Goal: Communication & Community: Answer question/provide support

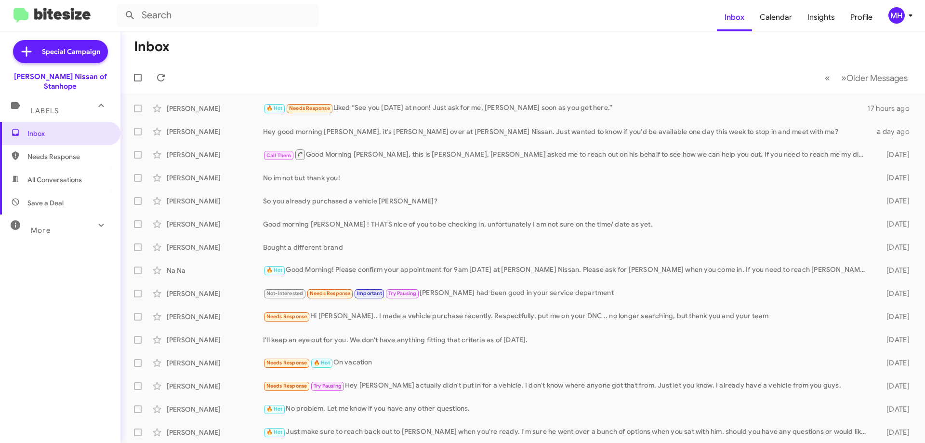
click at [45, 175] on span "All Conversations" at bounding box center [54, 180] width 54 height 10
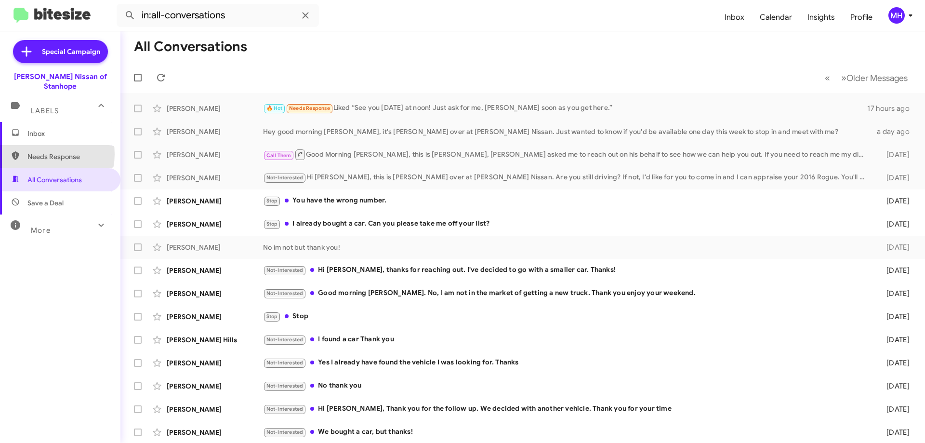
click at [44, 152] on span "Needs Response" at bounding box center [68, 157] width 82 height 10
type input "in:needs-response"
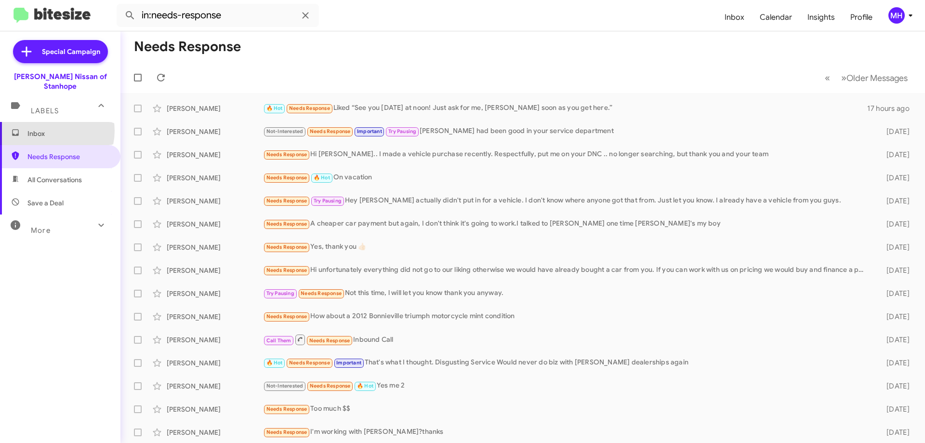
click at [47, 129] on span "Inbox" at bounding box center [68, 134] width 82 height 10
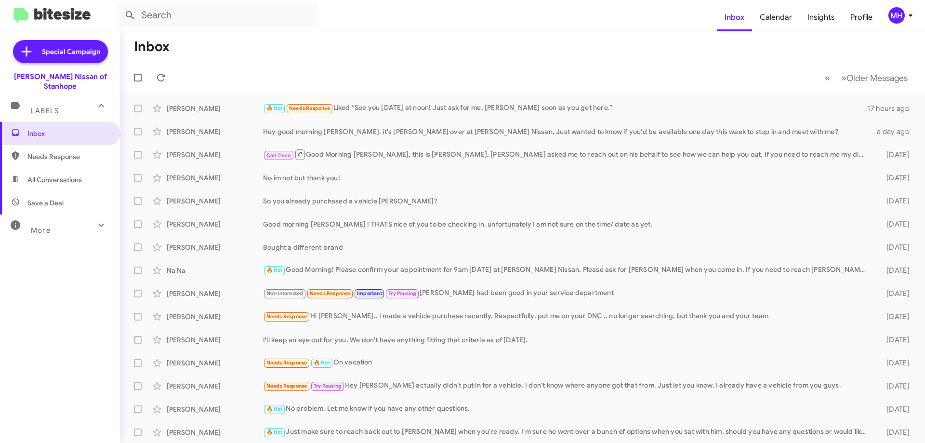
click at [53, 152] on span "Needs Response" at bounding box center [68, 157] width 82 height 10
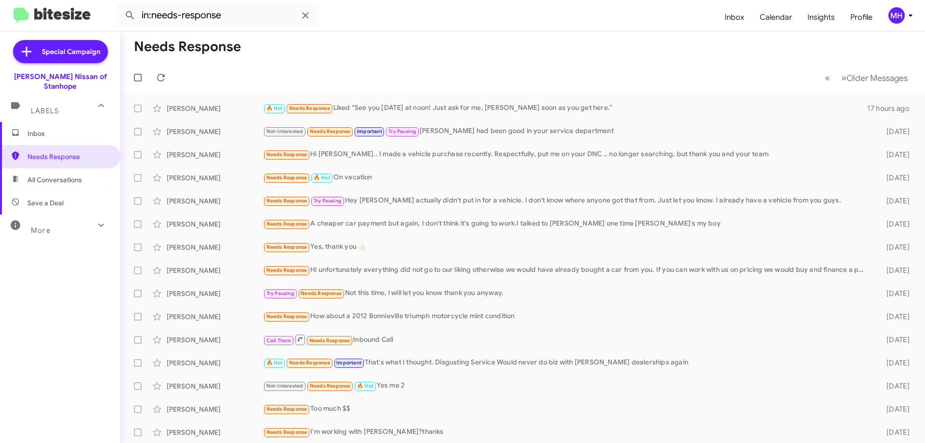
click at [49, 175] on span "All Conversations" at bounding box center [54, 180] width 54 height 10
type input "in:all-conversations"
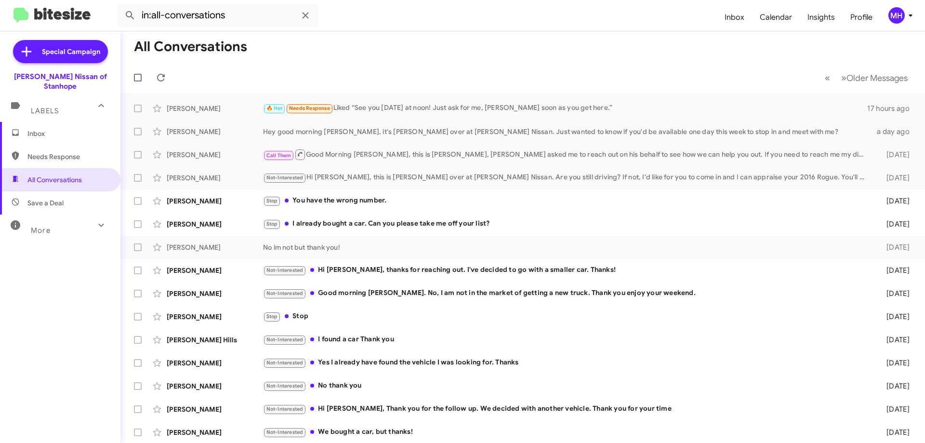
click at [42, 129] on span "Inbox" at bounding box center [68, 134] width 82 height 10
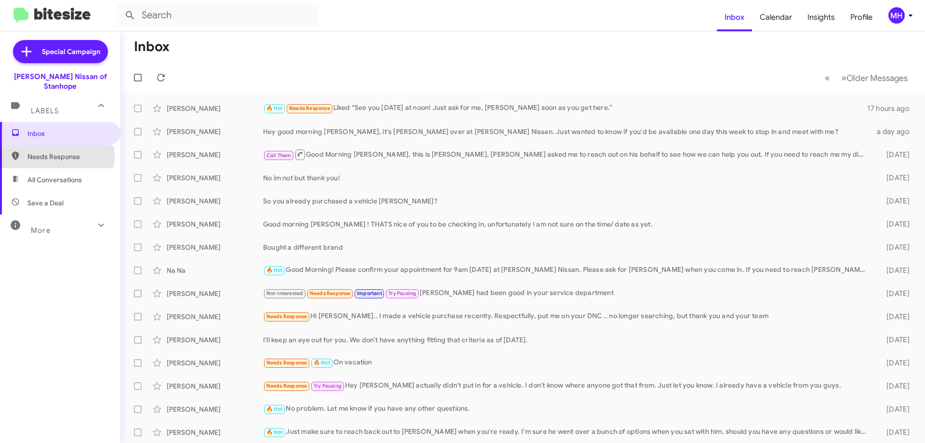
click at [52, 152] on span "Needs Response" at bounding box center [68, 157] width 82 height 10
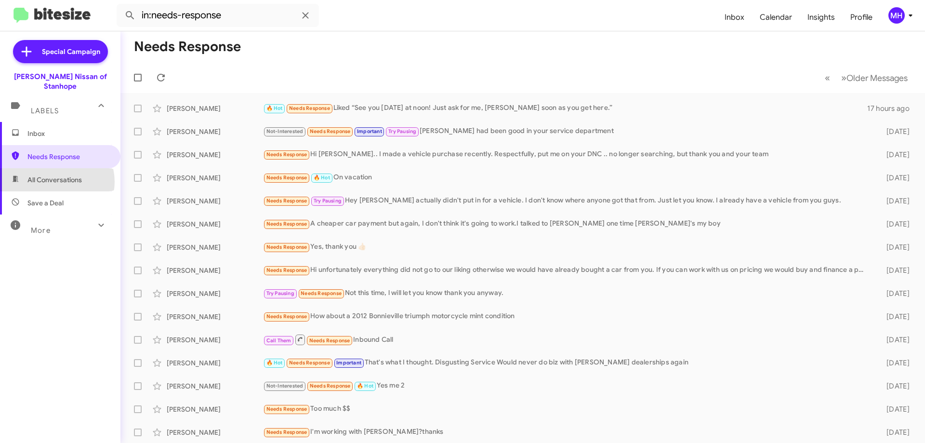
click at [56, 175] on span "All Conversations" at bounding box center [54, 180] width 54 height 10
type input "in:all-conversations"
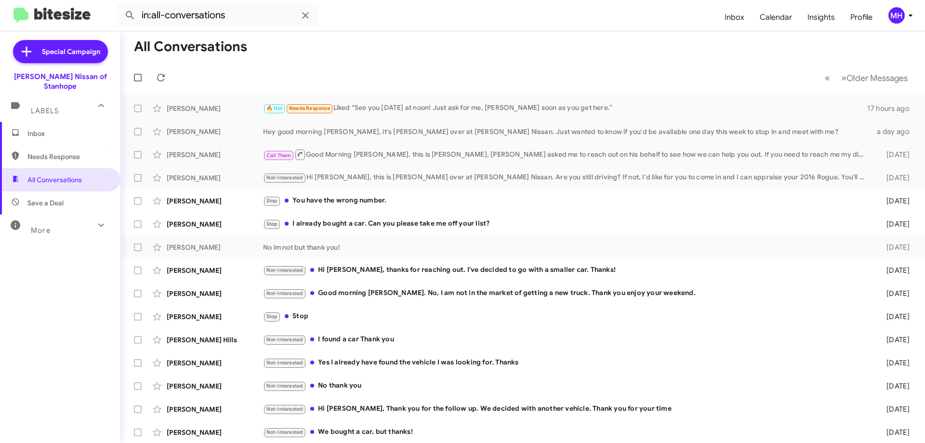
click at [69, 129] on span "Inbox" at bounding box center [68, 134] width 82 height 10
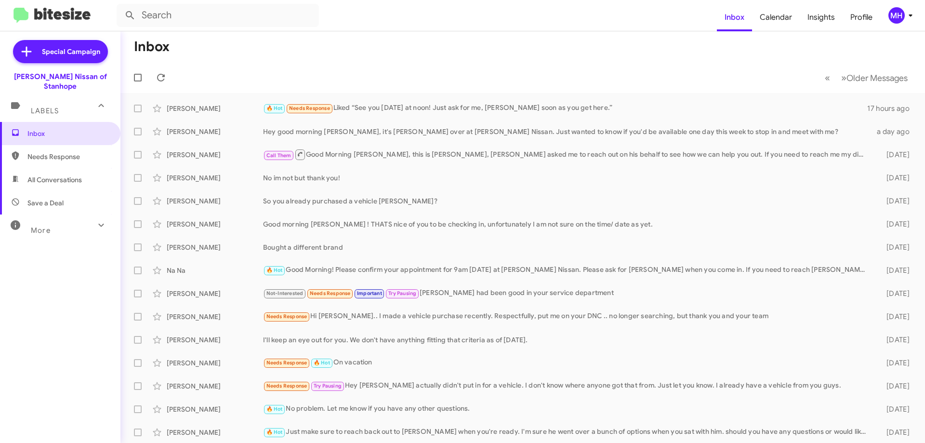
click at [31, 217] on div "More" at bounding box center [51, 226] width 86 height 18
click at [43, 275] on span "🔥 Hot" at bounding box center [37, 280] width 21 height 10
type input "in:appointment"
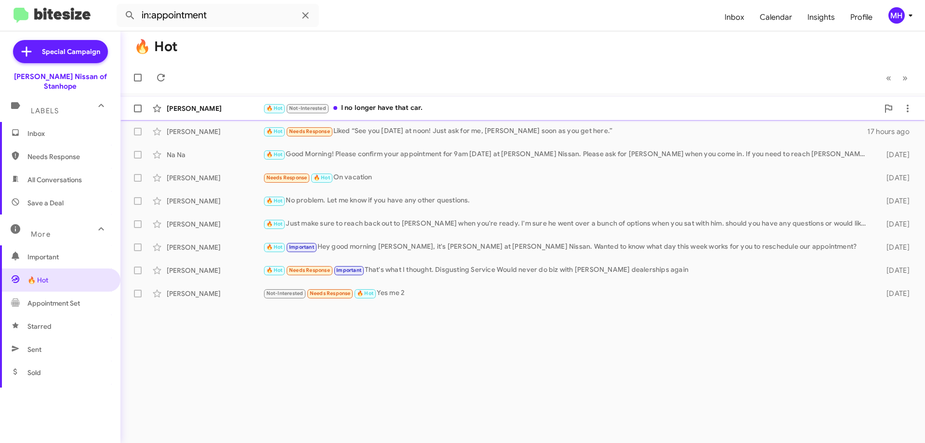
click at [397, 105] on div "🔥 Hot Not-Interested I no longer have that car." at bounding box center [571, 108] width 616 height 11
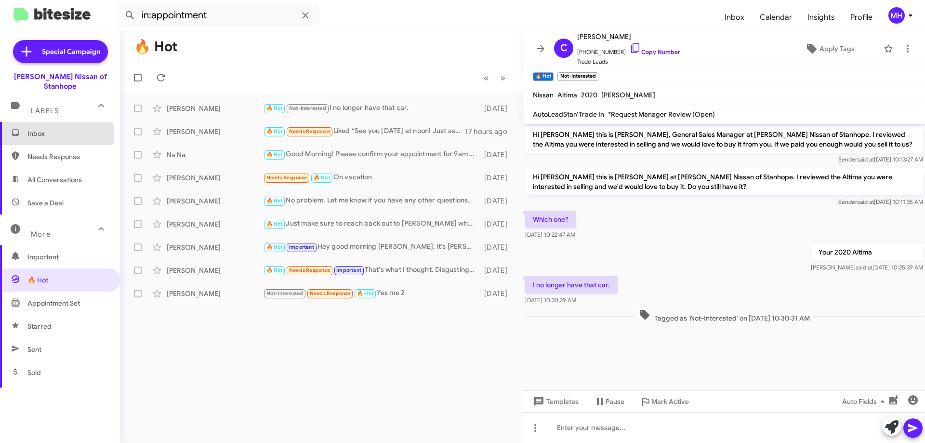
click at [44, 129] on span "Inbox" at bounding box center [68, 134] width 82 height 10
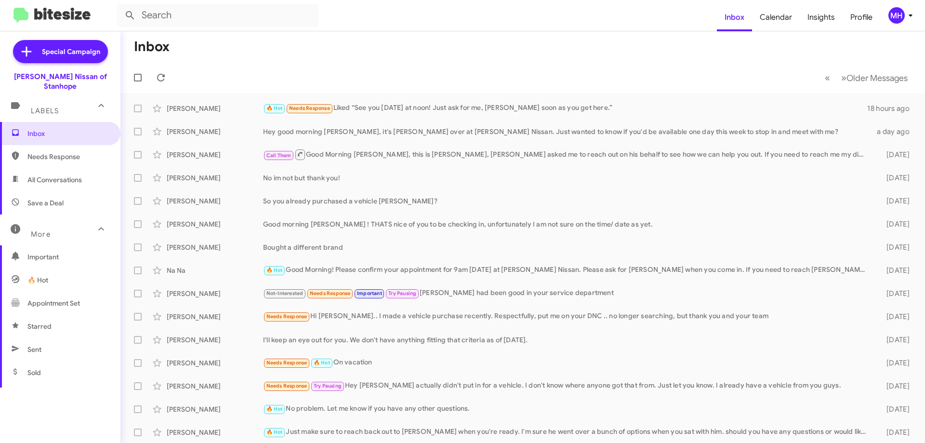
click at [52, 221] on div "More" at bounding box center [51, 230] width 86 height 18
click at [52, 191] on span "Save a Deal" at bounding box center [60, 202] width 120 height 23
type input "in:not-interested"
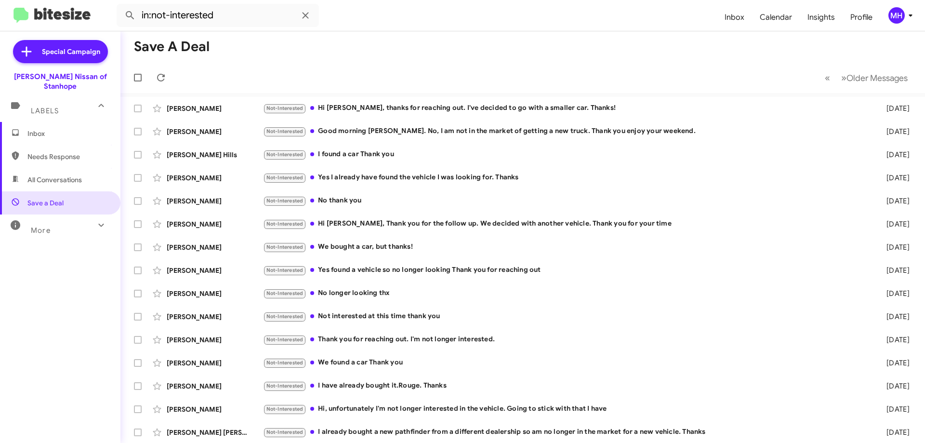
click at [53, 129] on span "Inbox" at bounding box center [68, 134] width 82 height 10
